Goal: Information Seeking & Learning: Compare options

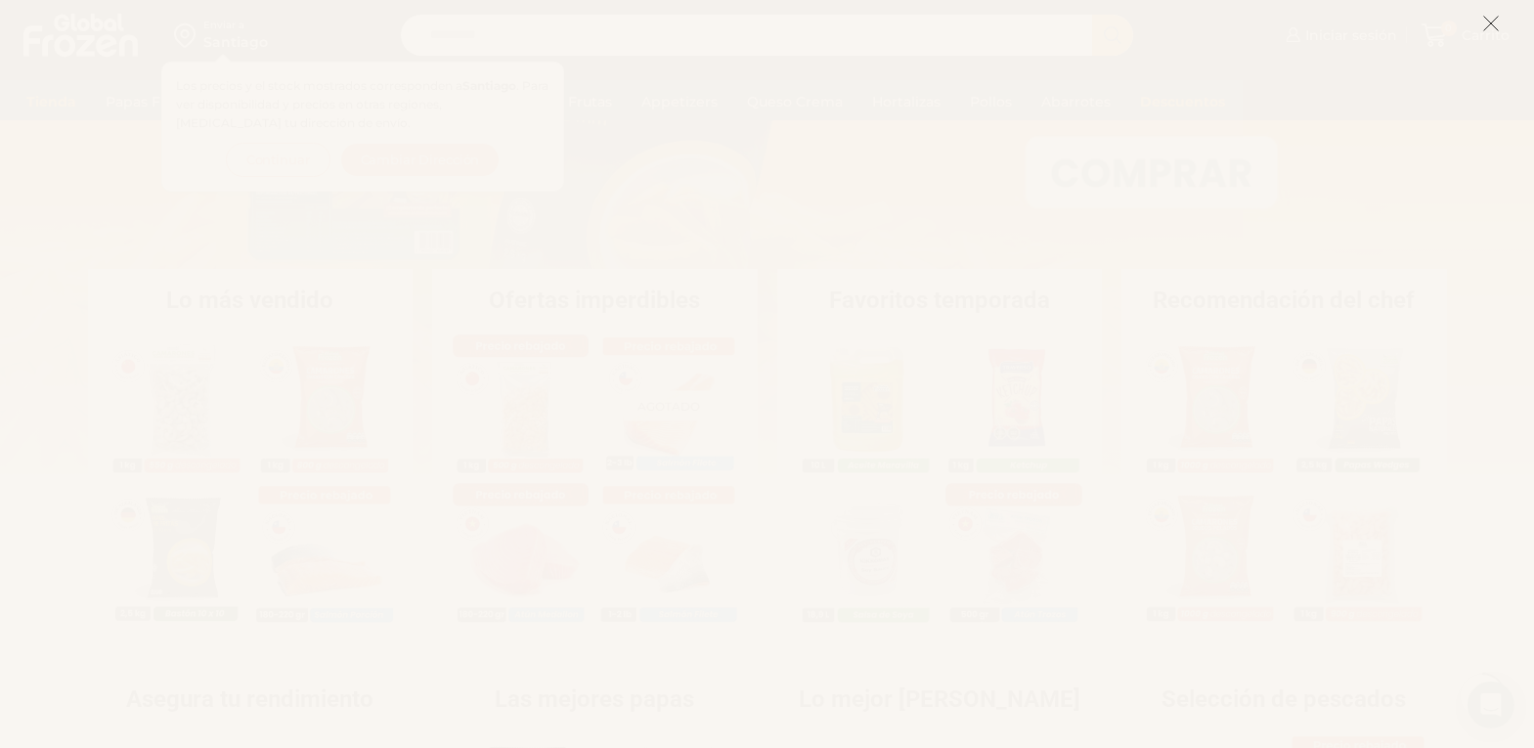
scroll to position [195, 0]
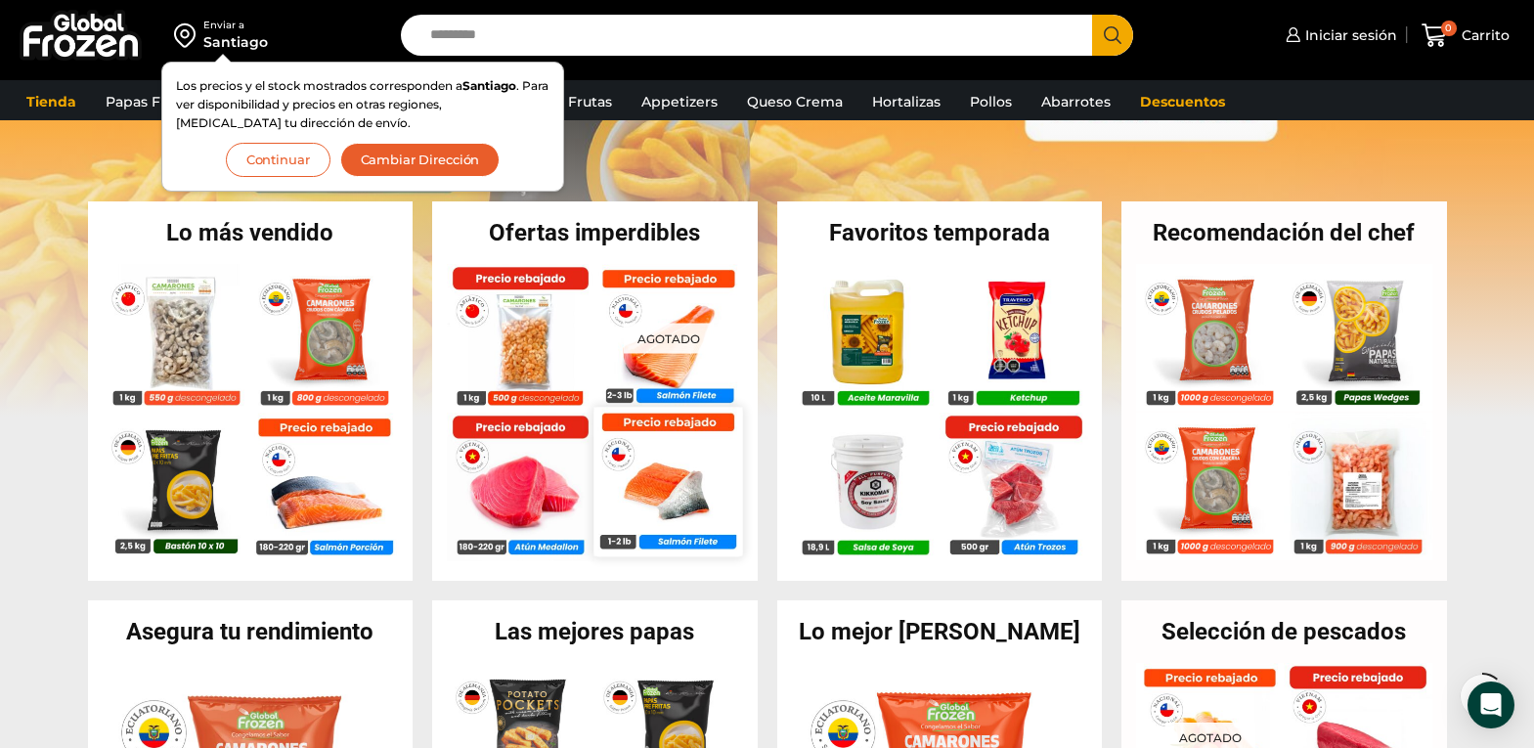
scroll to position [391, 0]
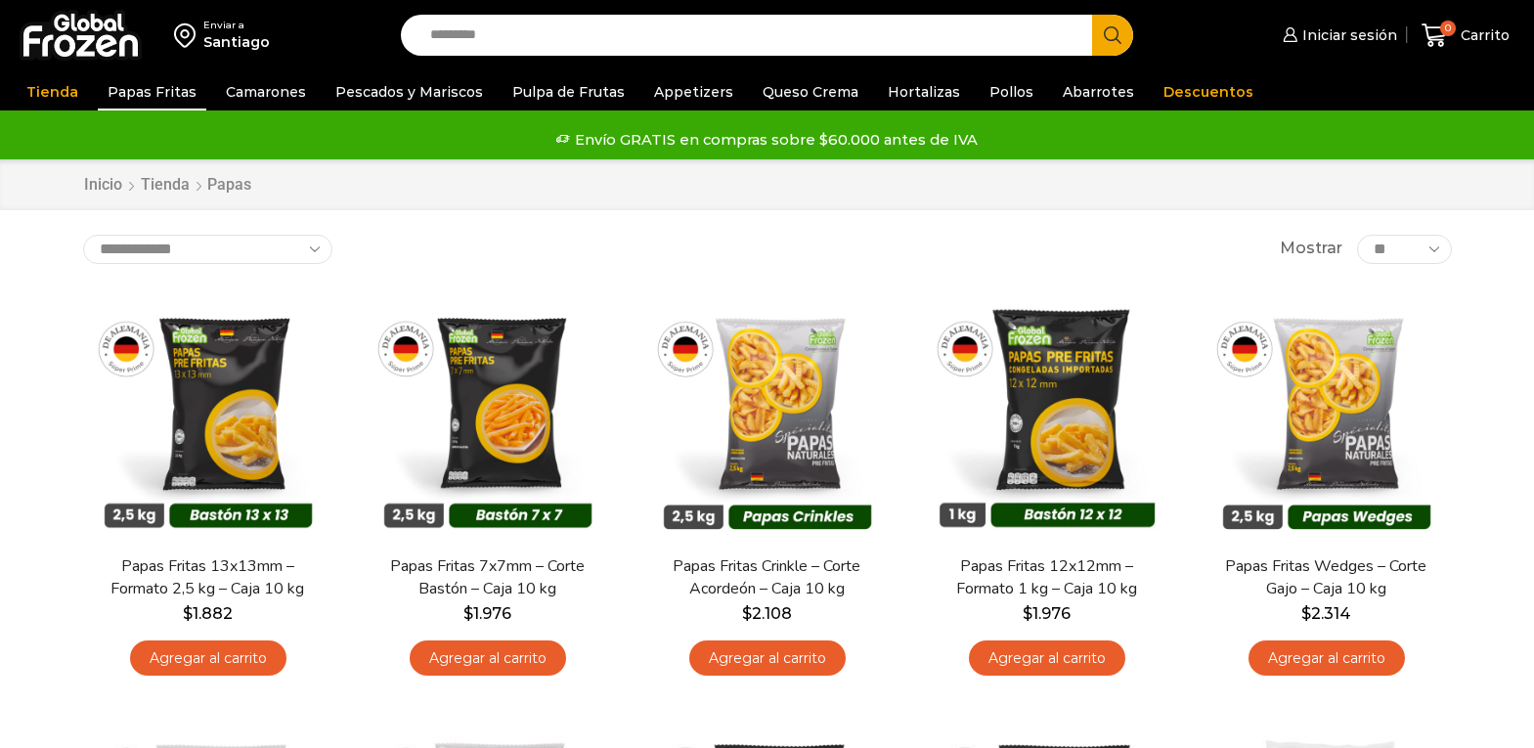
click at [232, 89] on link "Camarones" at bounding box center [266, 91] width 100 height 37
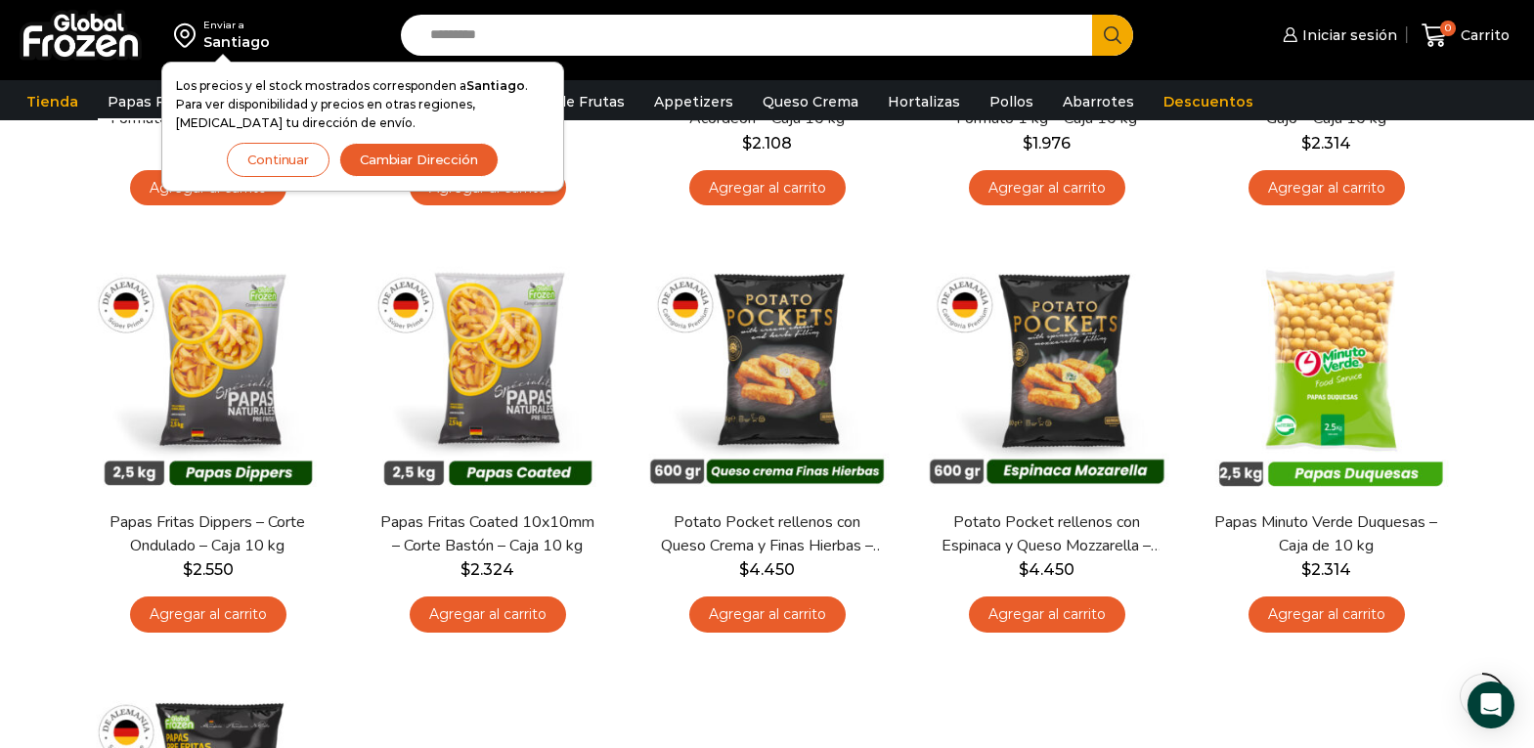
scroll to position [391, 0]
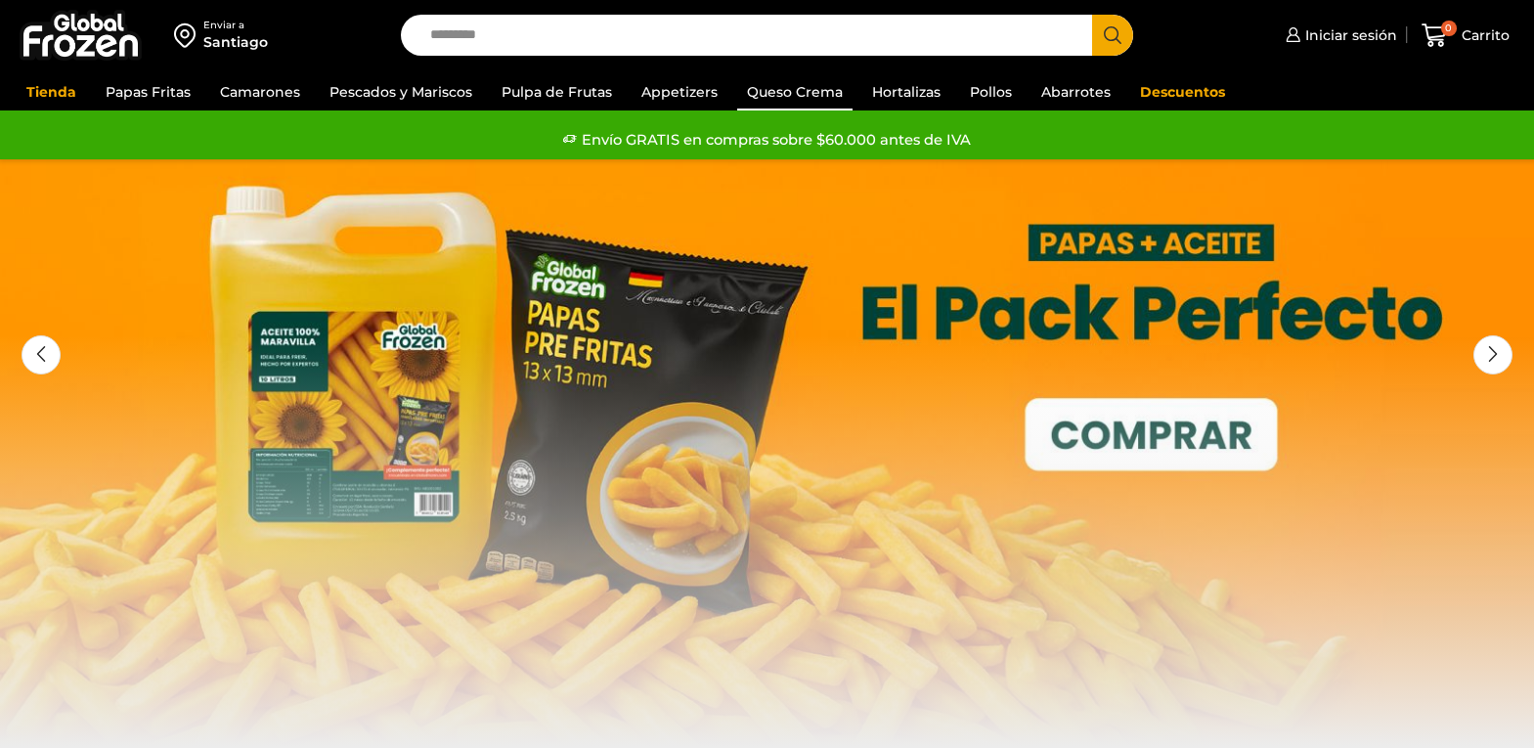
click at [772, 97] on link "Queso Crema" at bounding box center [794, 91] width 115 height 37
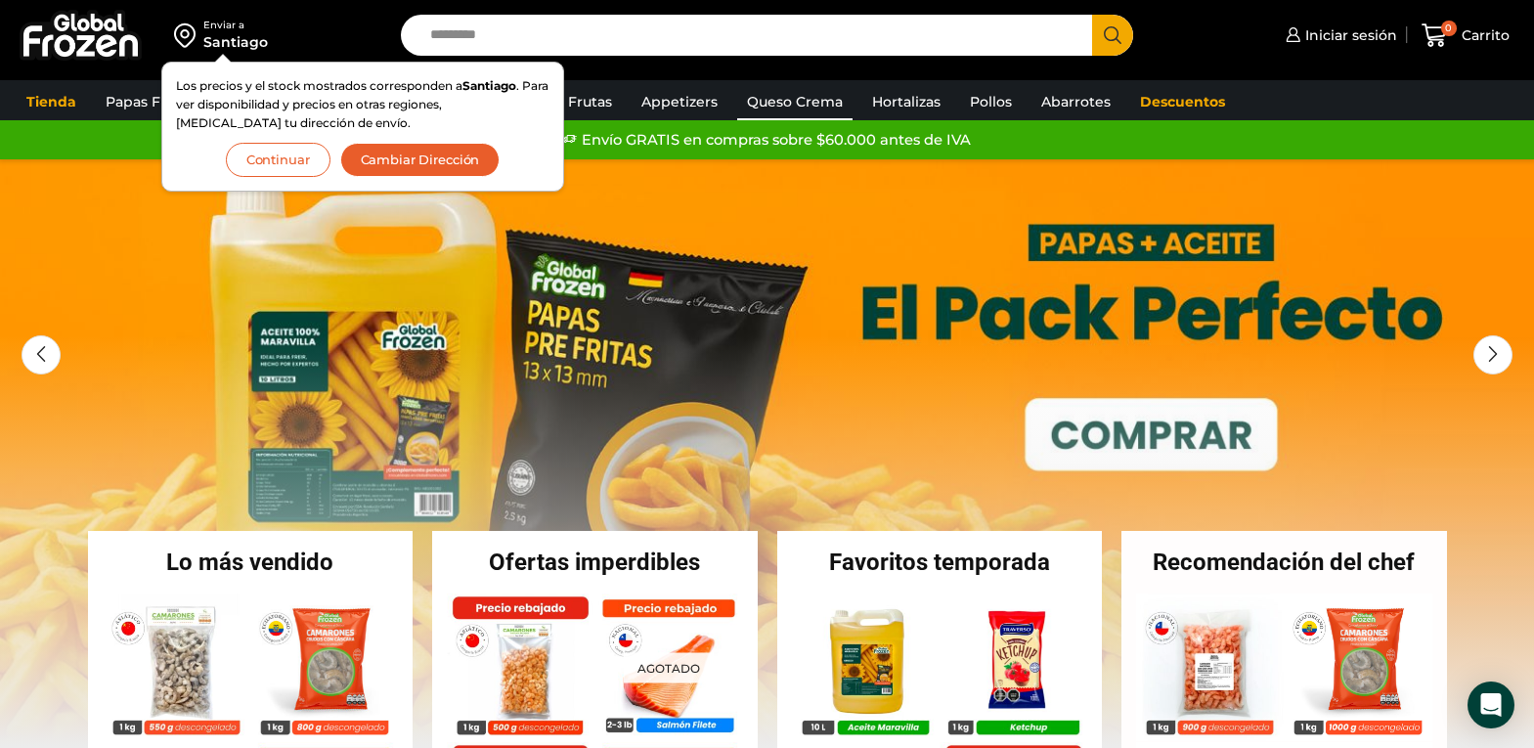
click at [810, 102] on link "Queso Crema" at bounding box center [794, 101] width 115 height 37
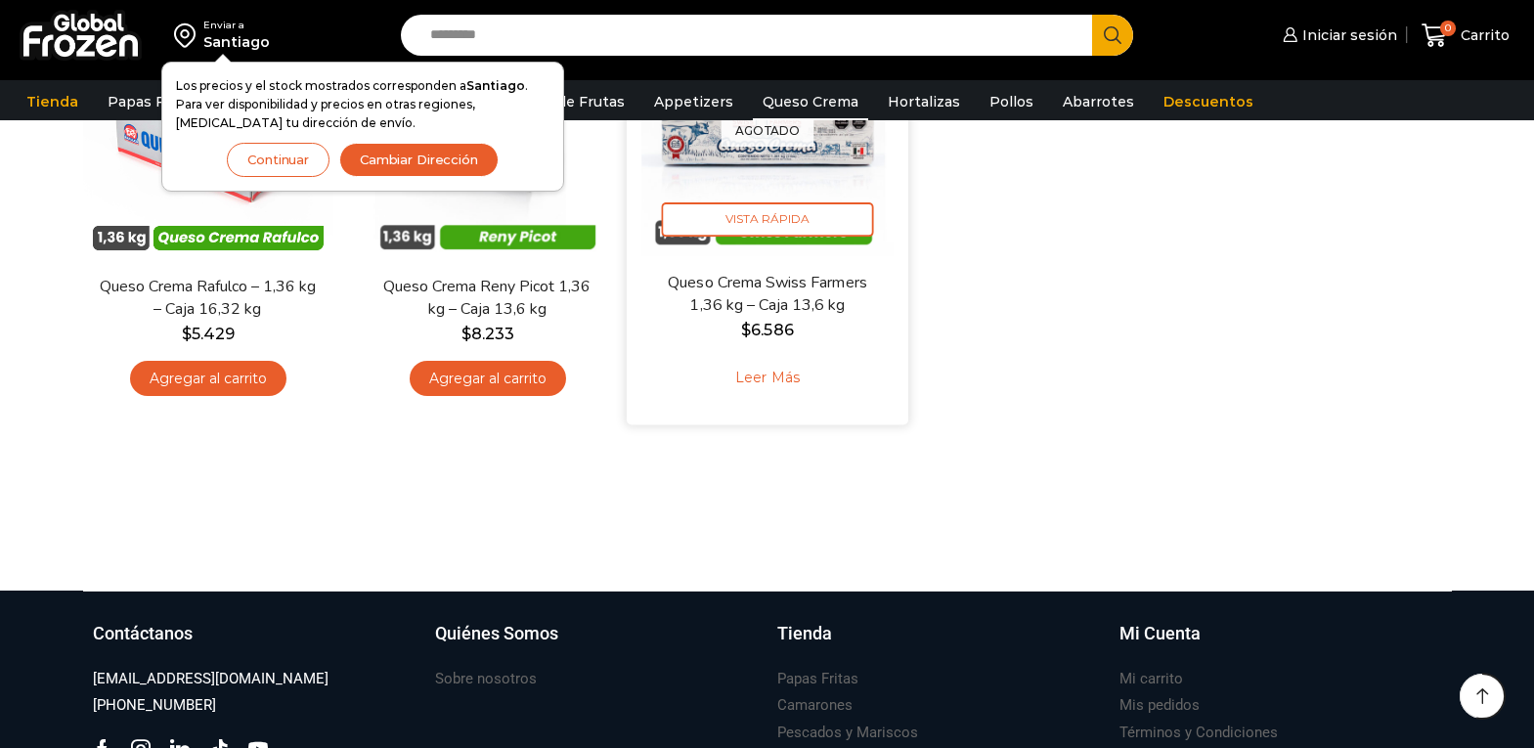
scroll to position [293, 0]
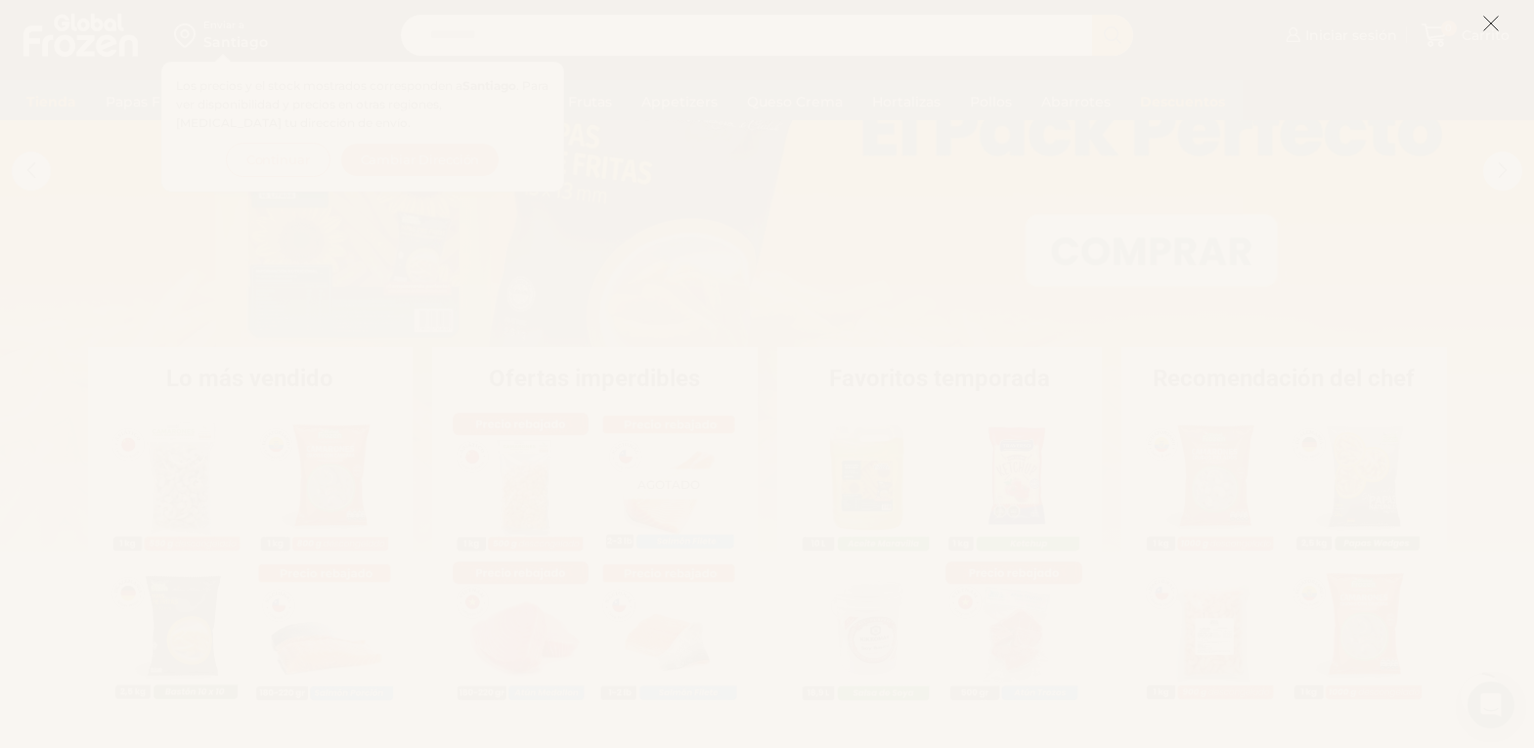
scroll to position [195, 0]
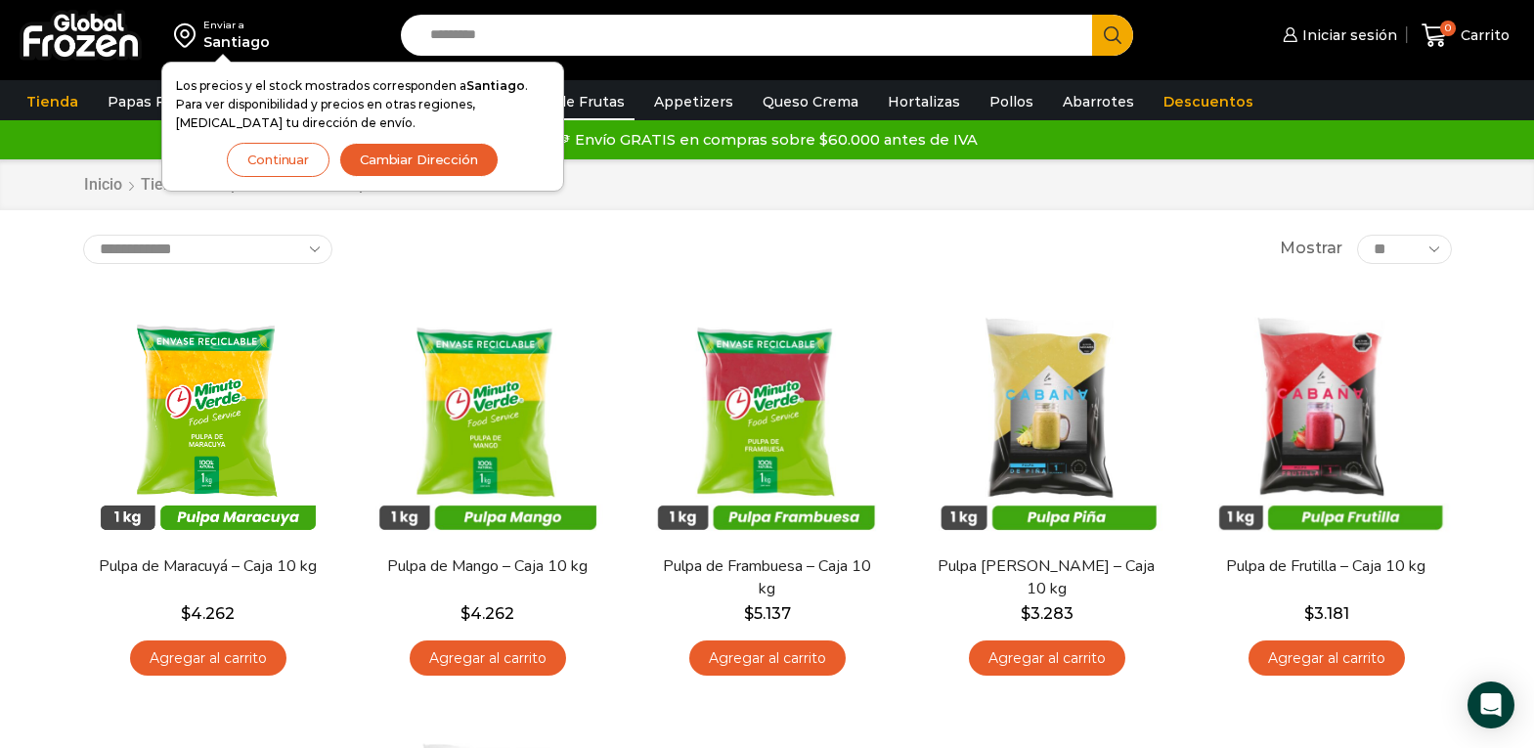
click at [275, 162] on button "Continuar" at bounding box center [278, 160] width 103 height 34
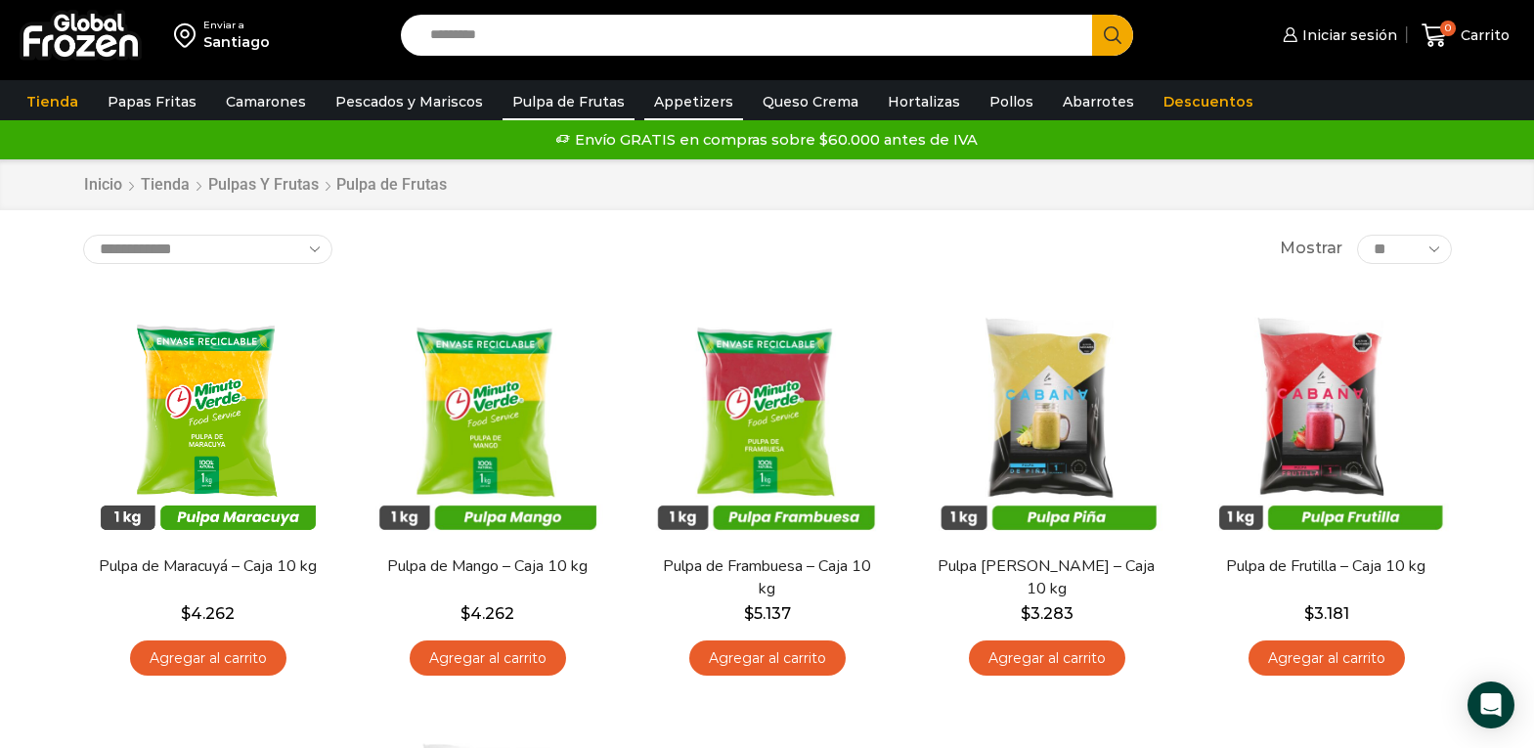
click at [678, 105] on link "Appetizers" at bounding box center [693, 101] width 99 height 37
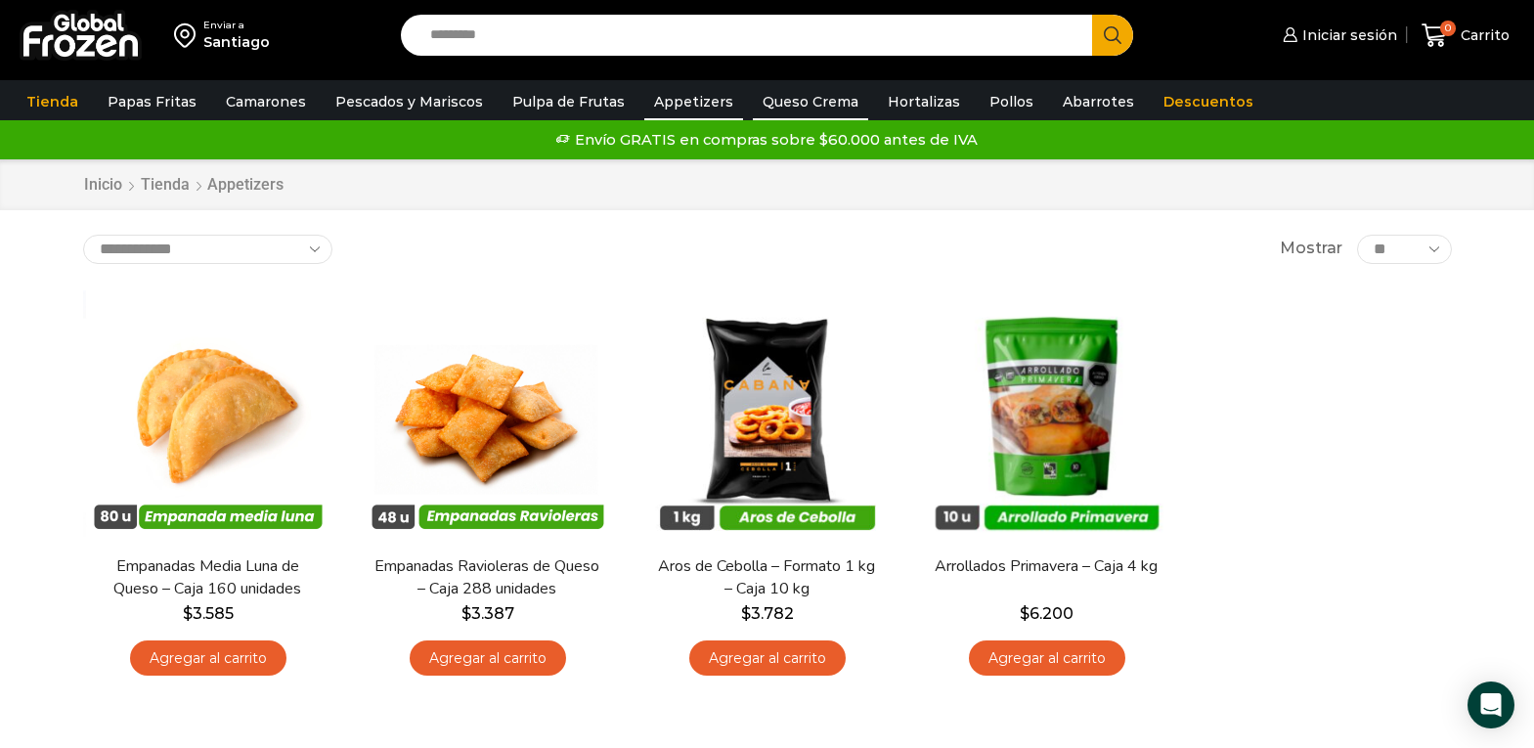
click at [769, 101] on link "Queso Crema" at bounding box center [810, 101] width 115 height 37
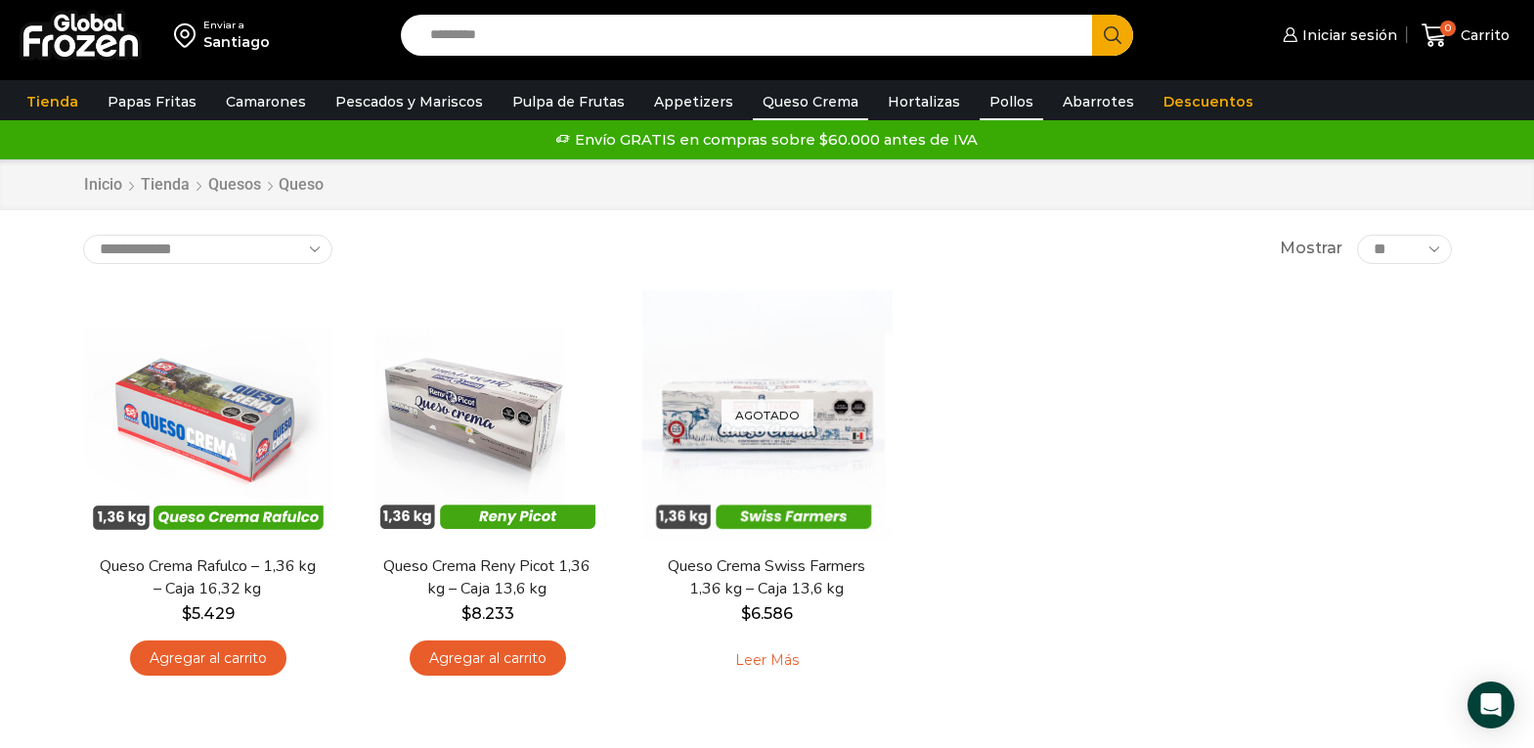
click at [979, 99] on link "Pollos" at bounding box center [1011, 101] width 64 height 37
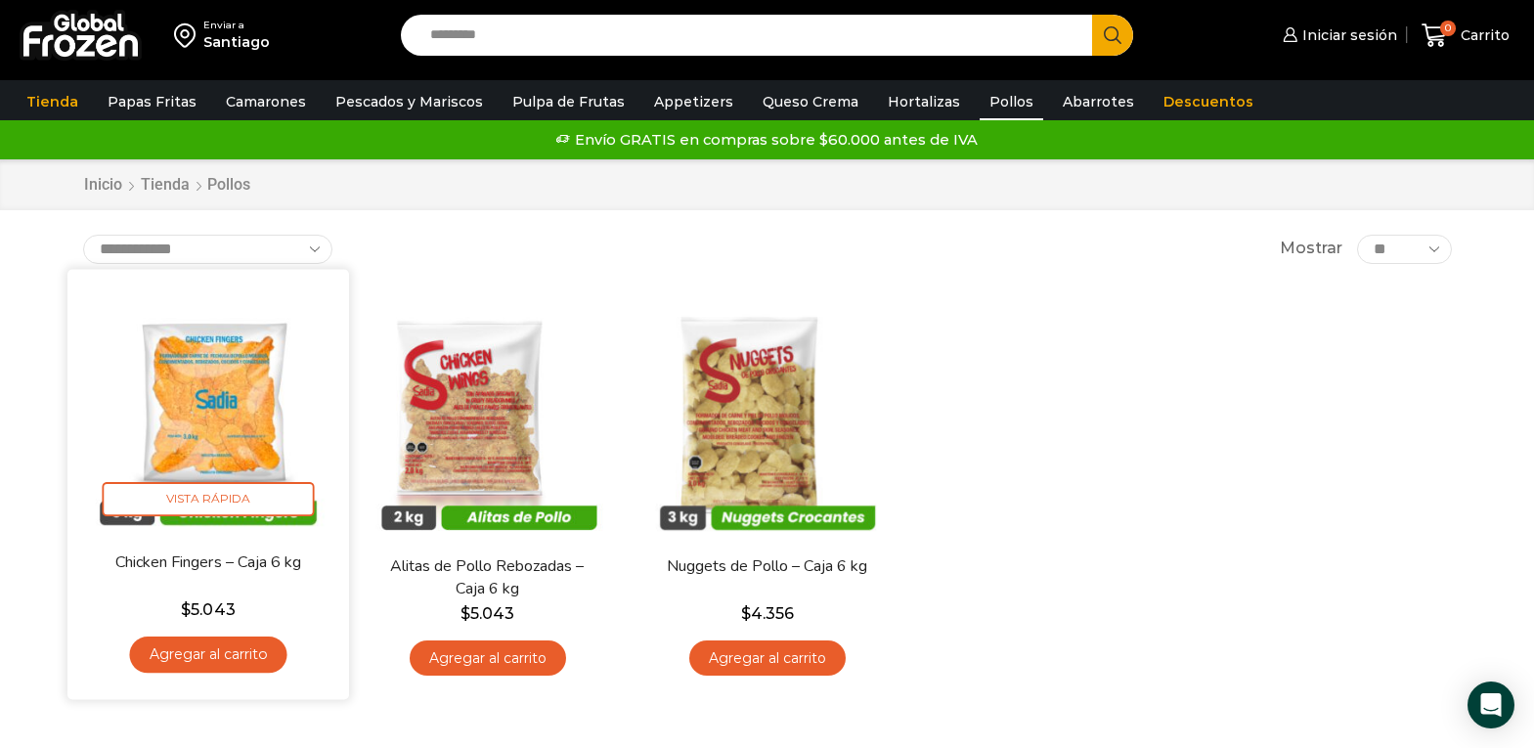
click at [213, 402] on img at bounding box center [208, 409] width 252 height 252
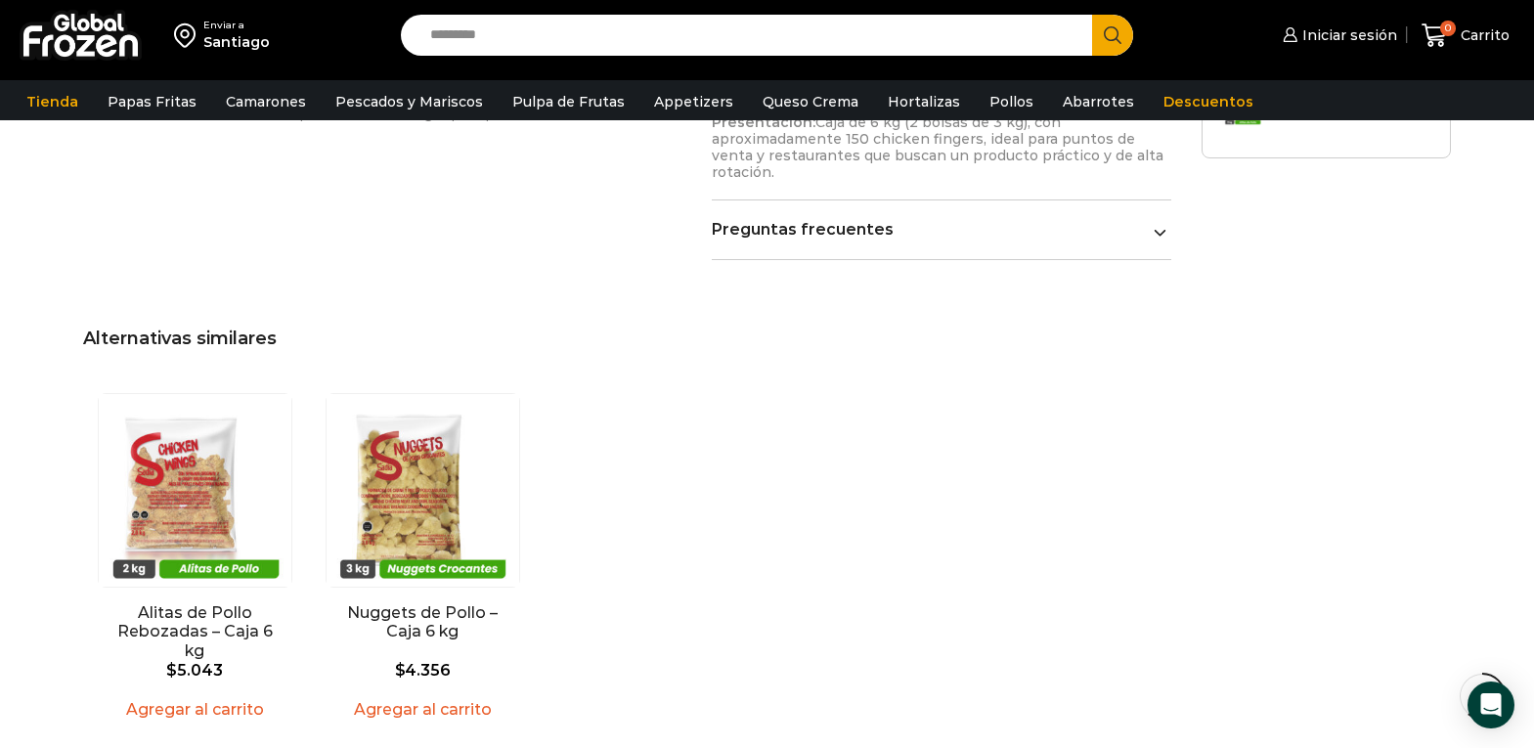
scroll to position [1369, 0]
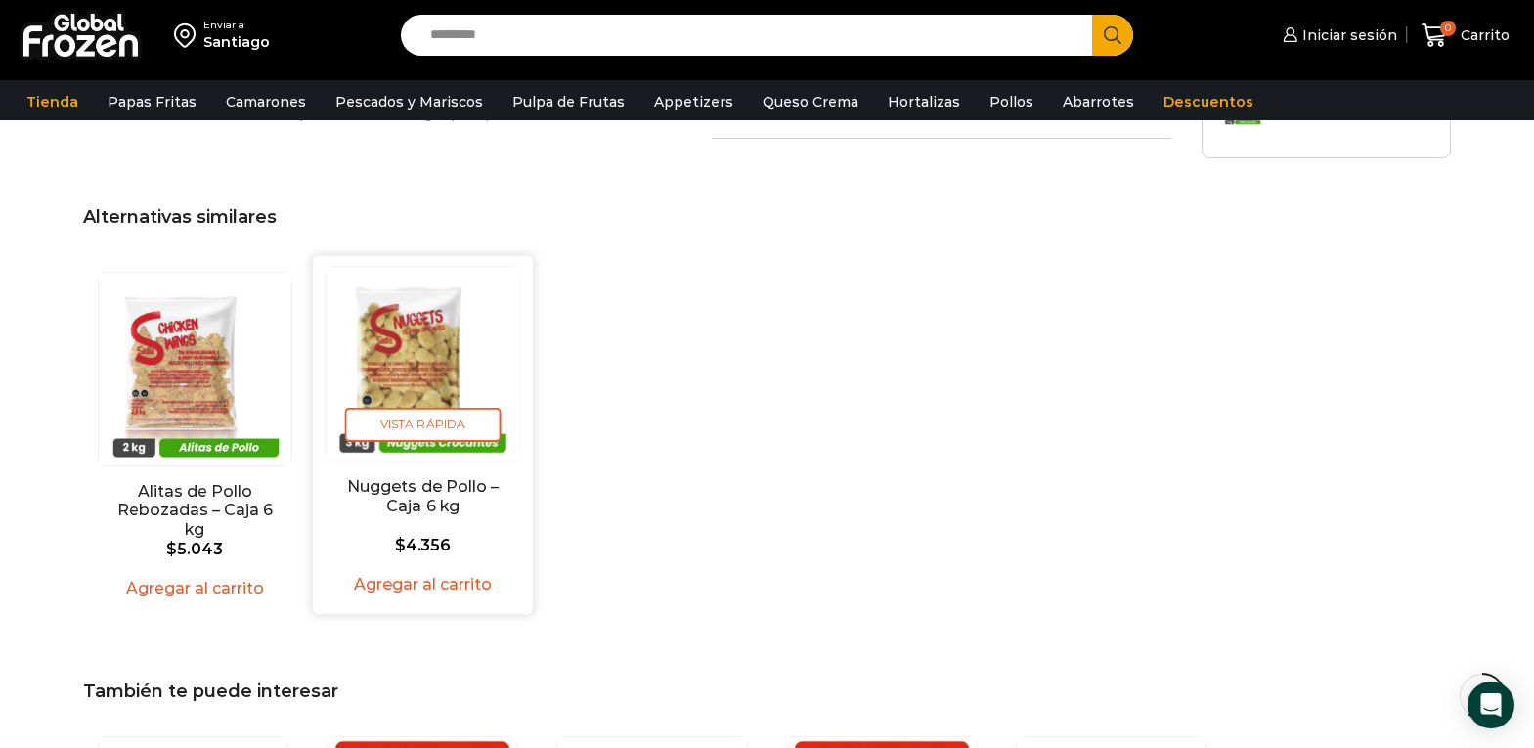
click at [413, 385] on img "2 / 2" at bounding box center [422, 364] width 194 height 194
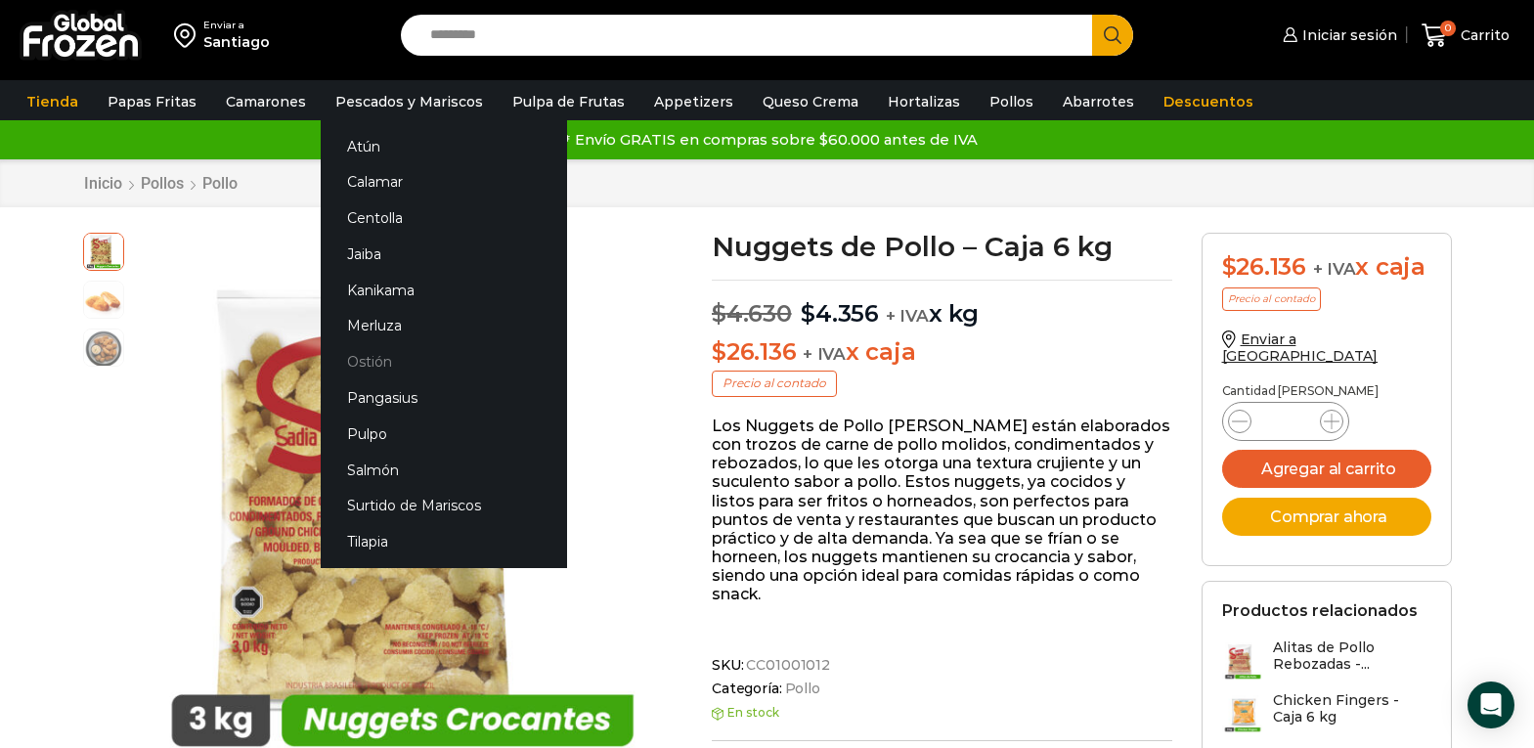
click at [367, 358] on link "Ostión" at bounding box center [444, 362] width 246 height 36
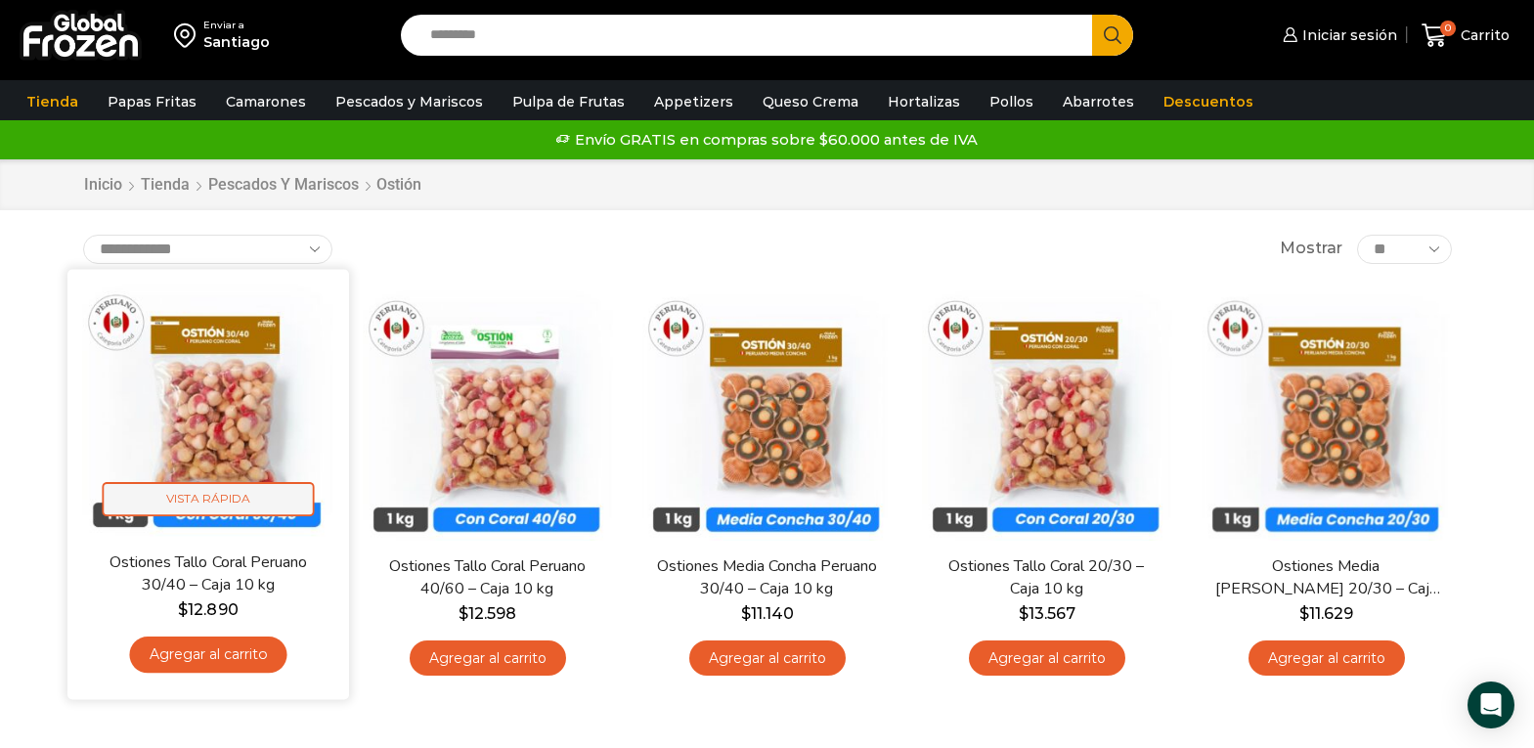
click at [209, 491] on span "Vista Rápida" at bounding box center [208, 499] width 212 height 34
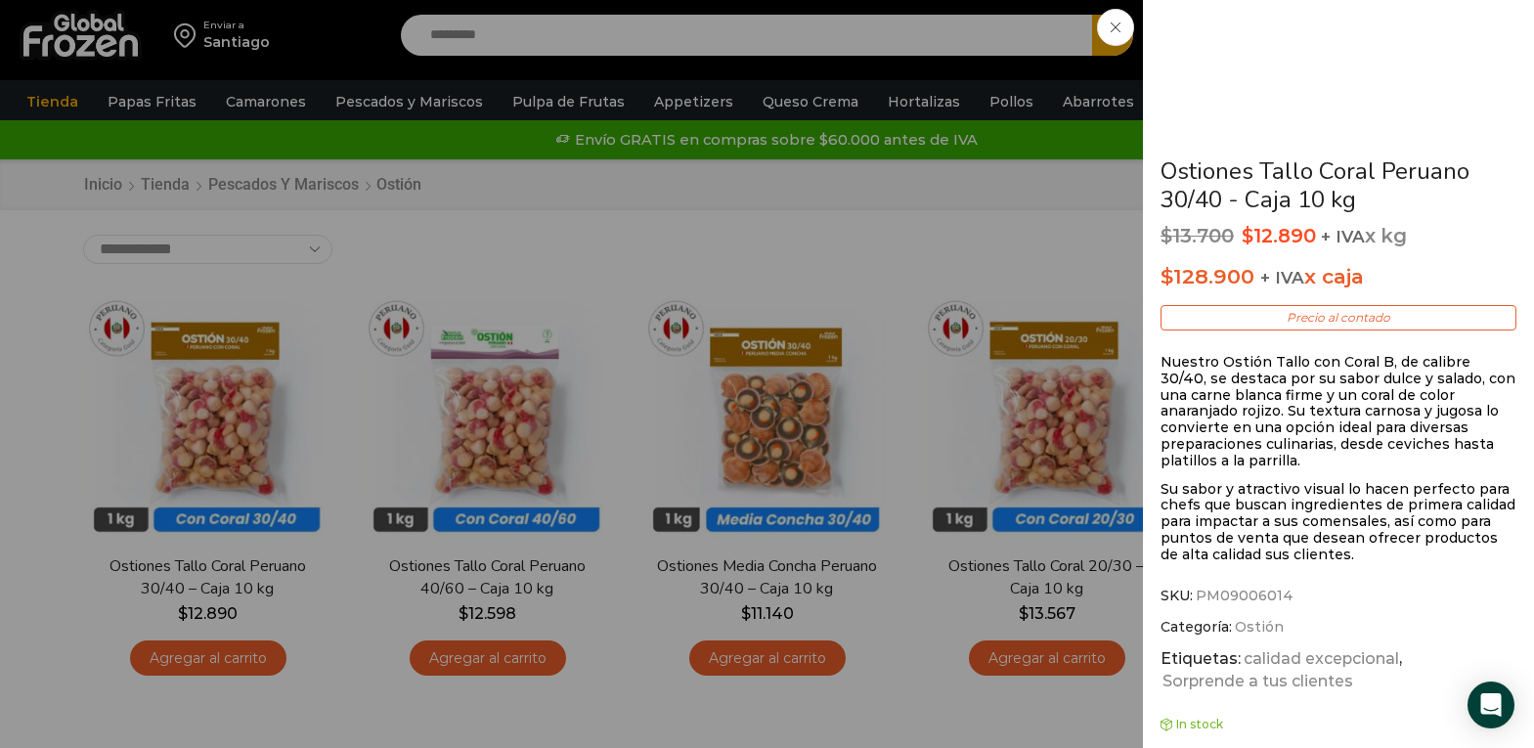
scroll to position [402, 0]
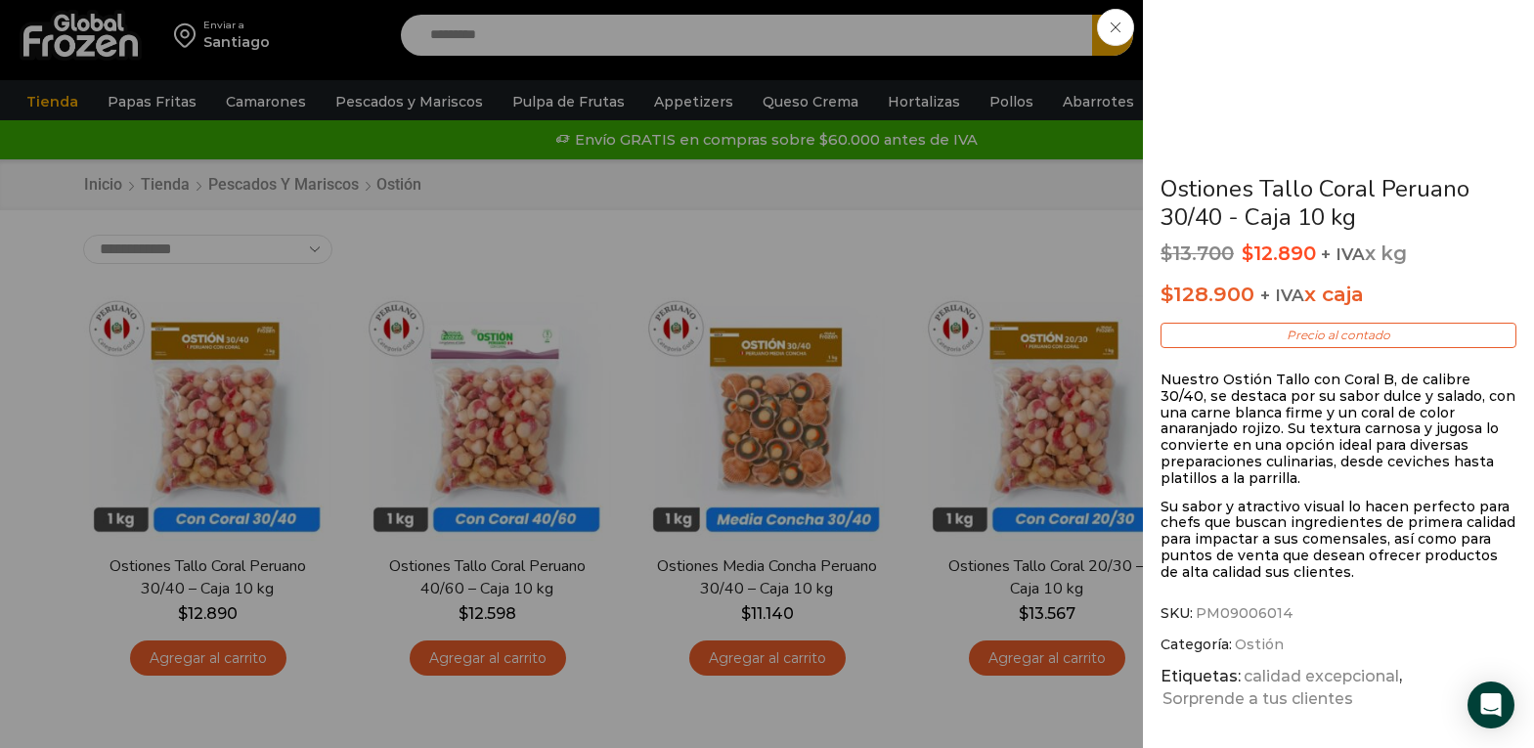
click at [1235, 196] on link "Ostiones Tallo Coral Peruano 30/40 - Caja 10 kg" at bounding box center [1314, 203] width 309 height 60
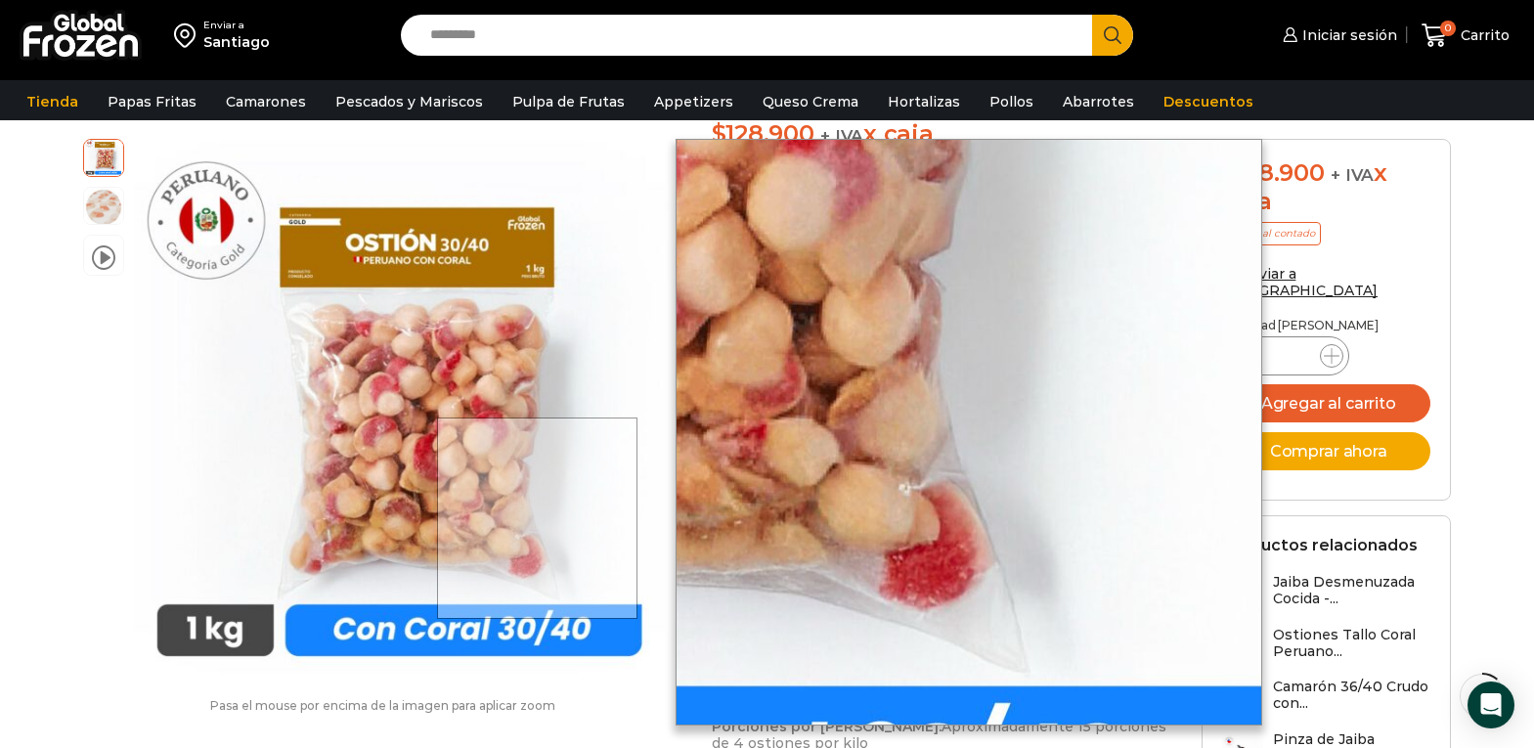
scroll to position [1, 0]
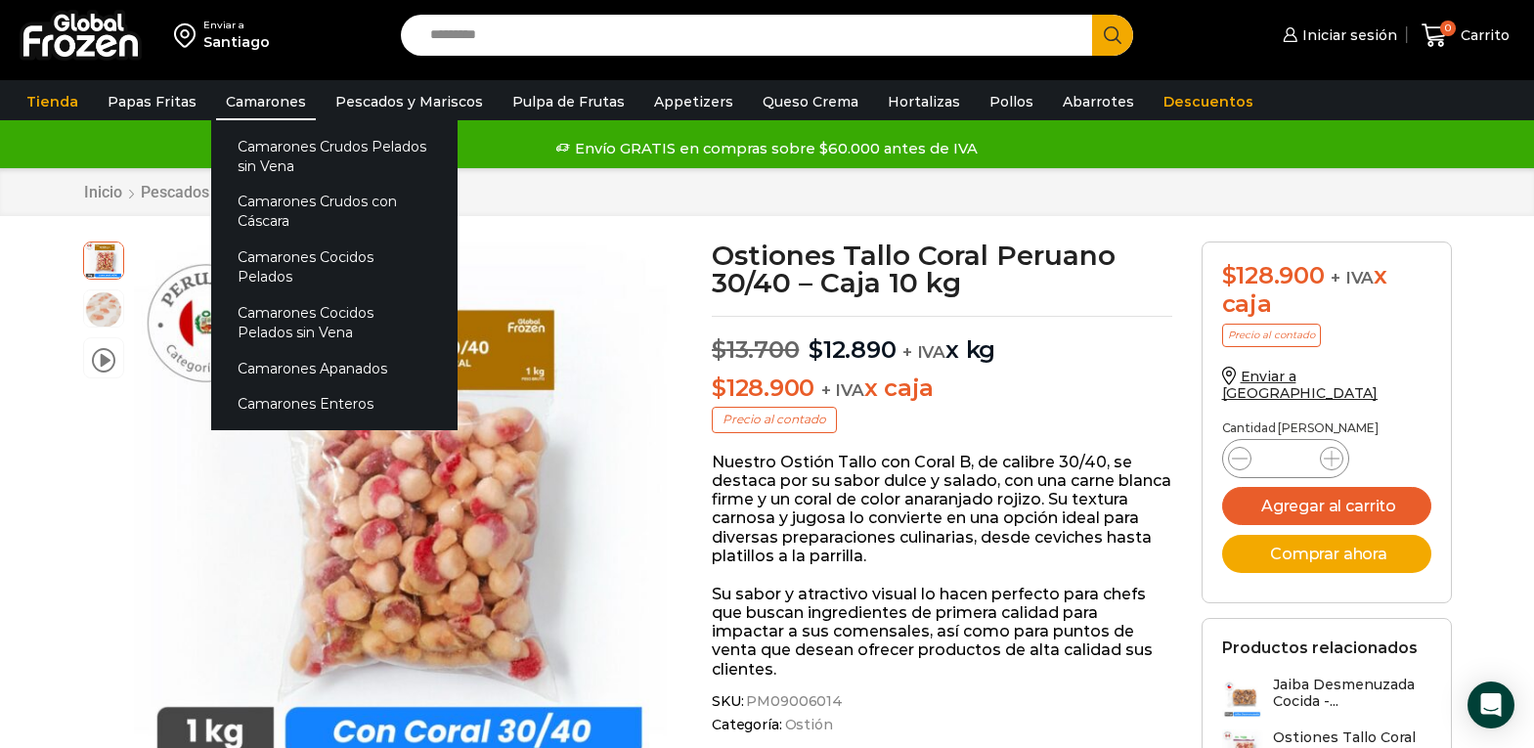
click at [267, 104] on link "Camarones" at bounding box center [266, 101] width 100 height 37
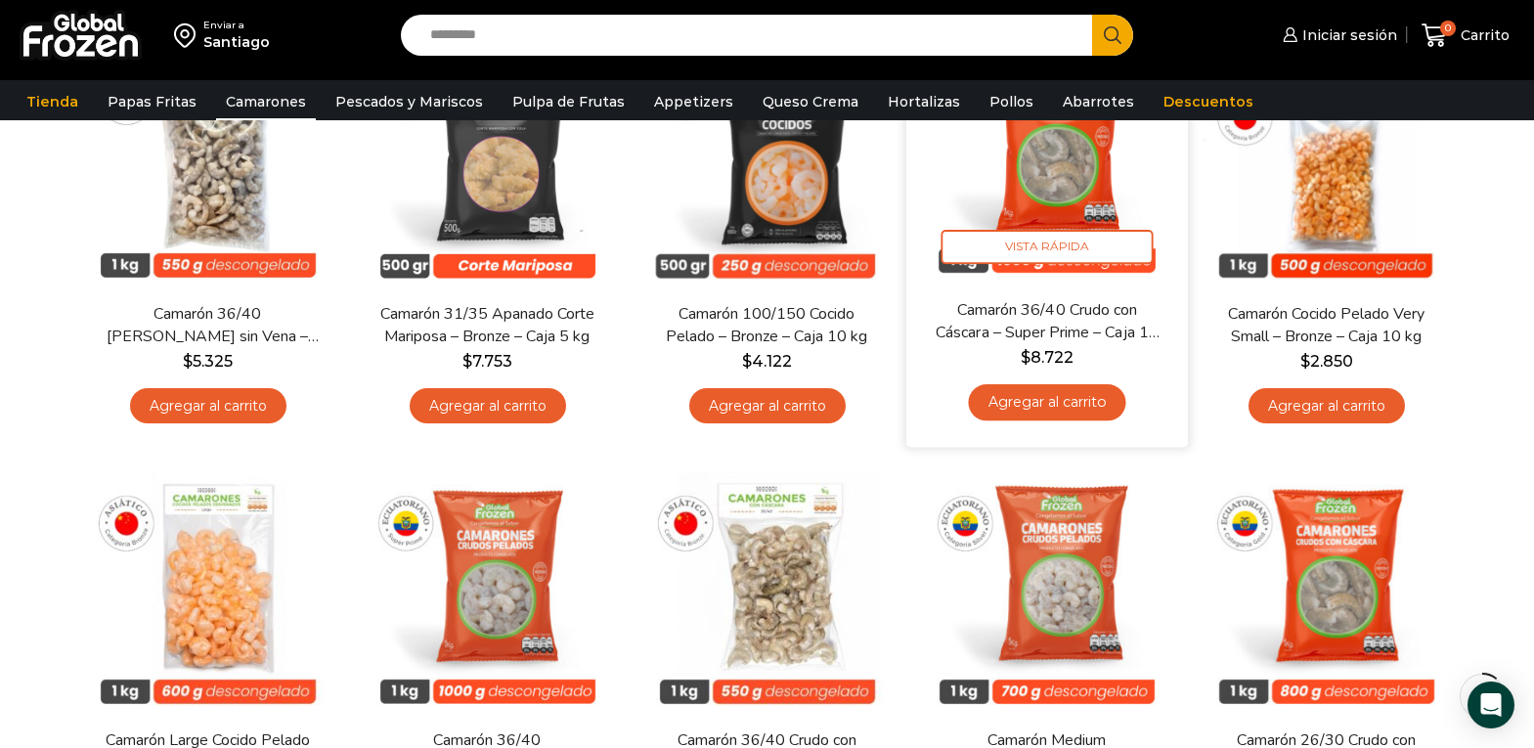
scroll to position [391, 0]
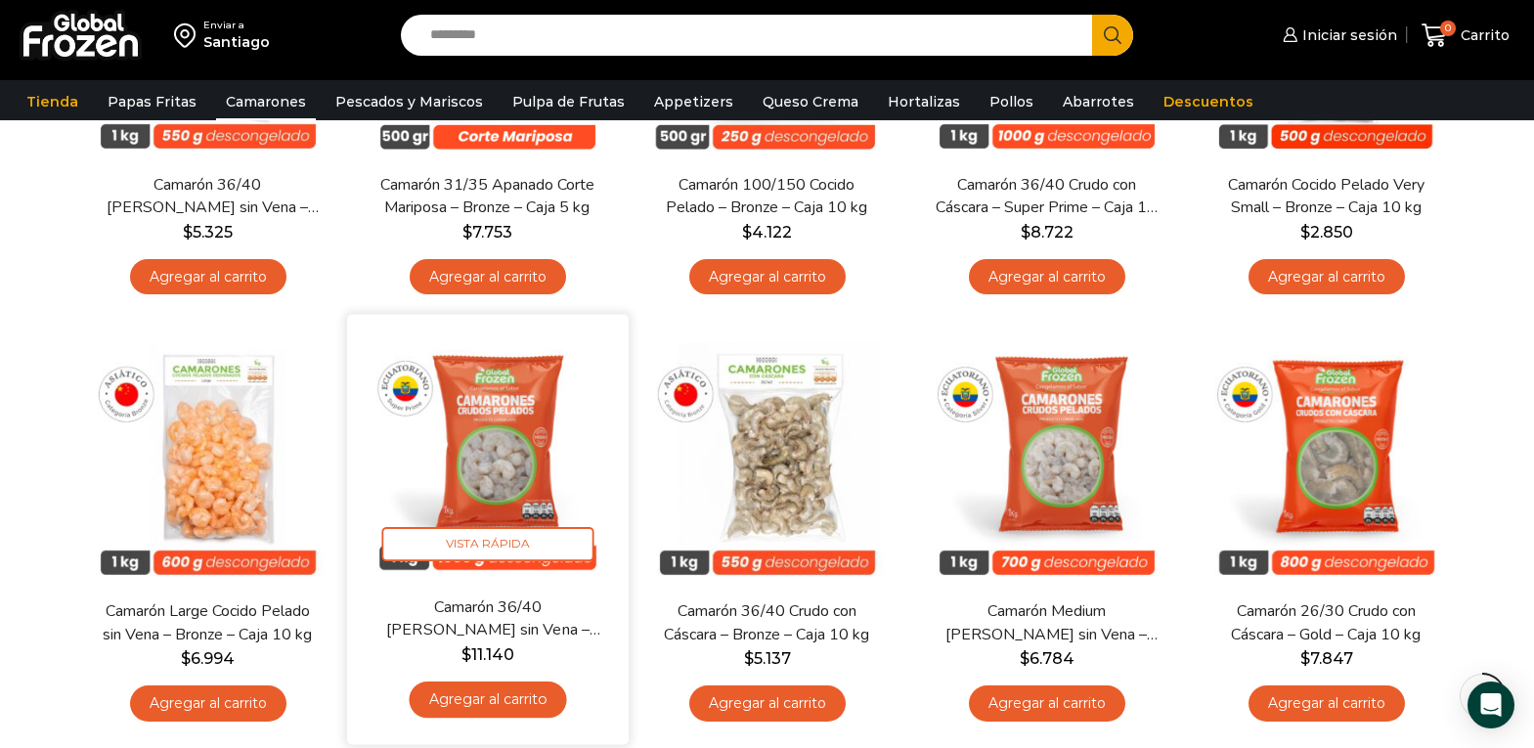
click at [492, 505] on img at bounding box center [488, 455] width 252 height 252
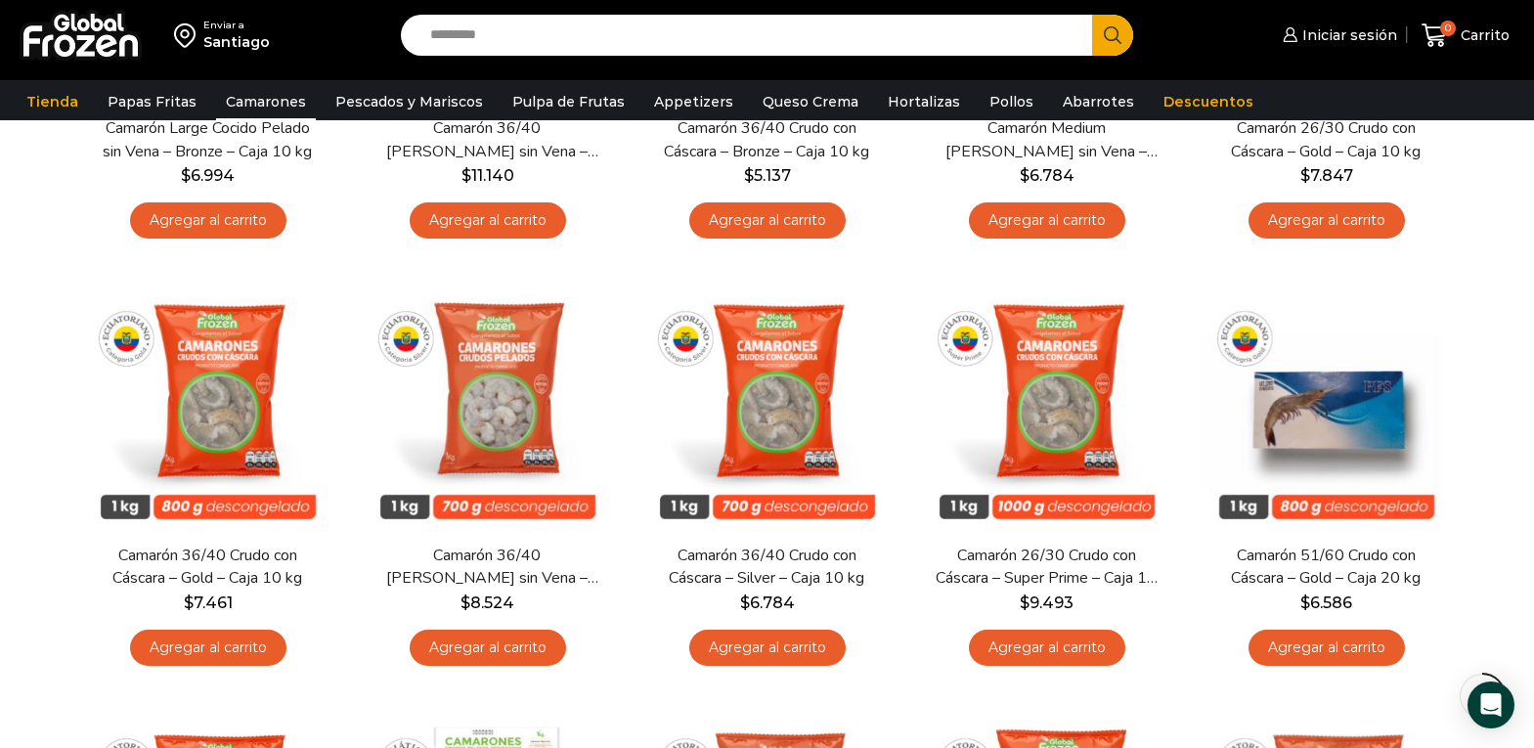
scroll to position [880, 0]
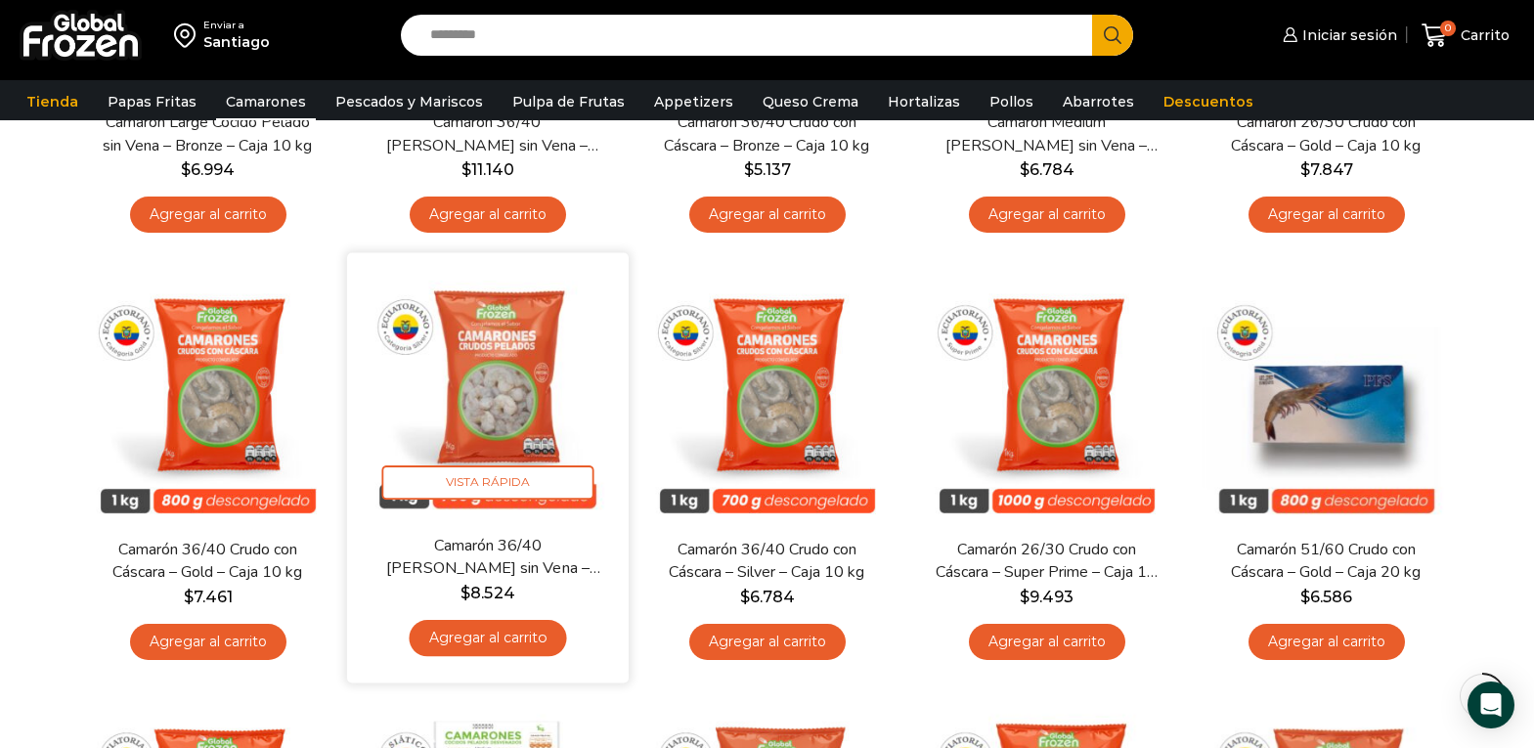
click at [459, 391] on img at bounding box center [488, 394] width 252 height 252
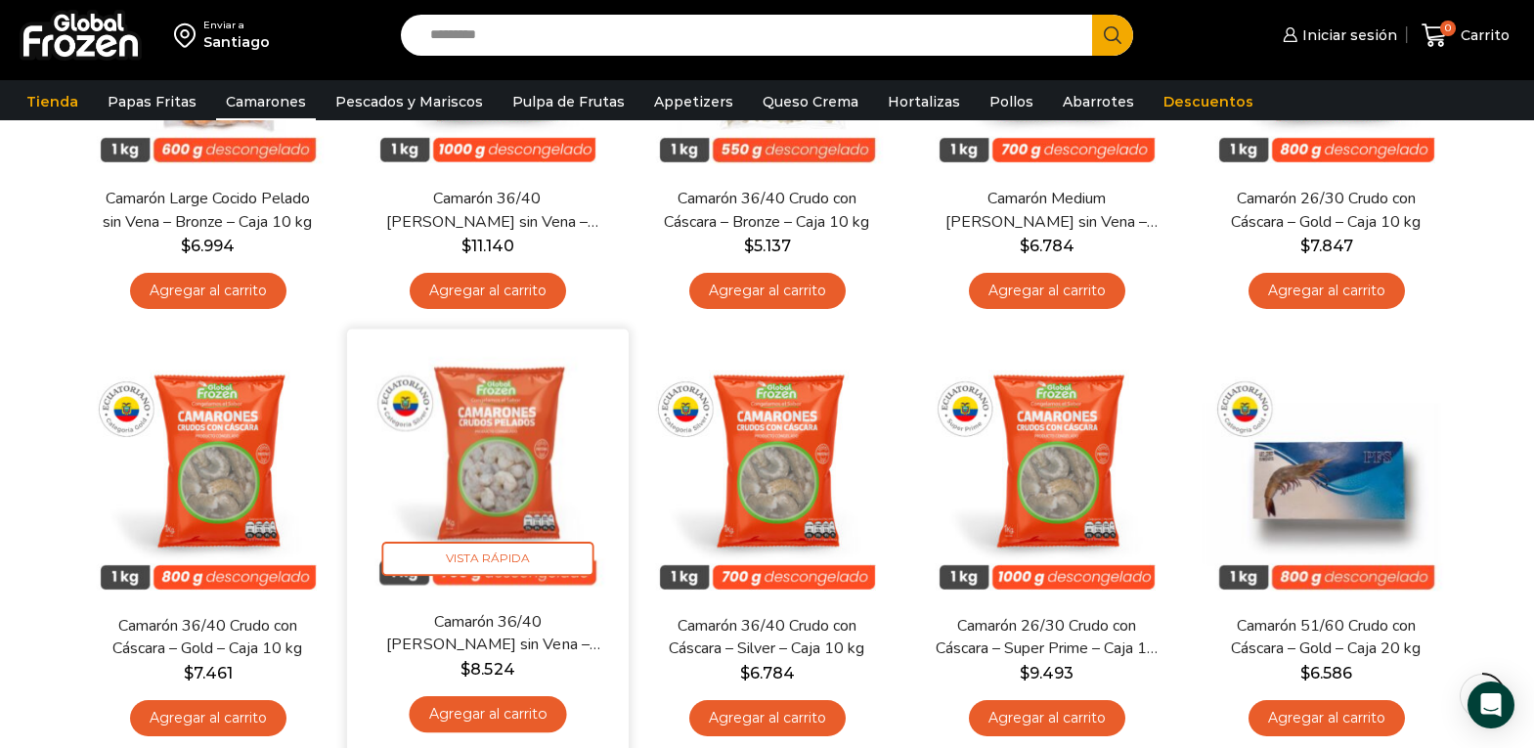
scroll to position [782, 0]
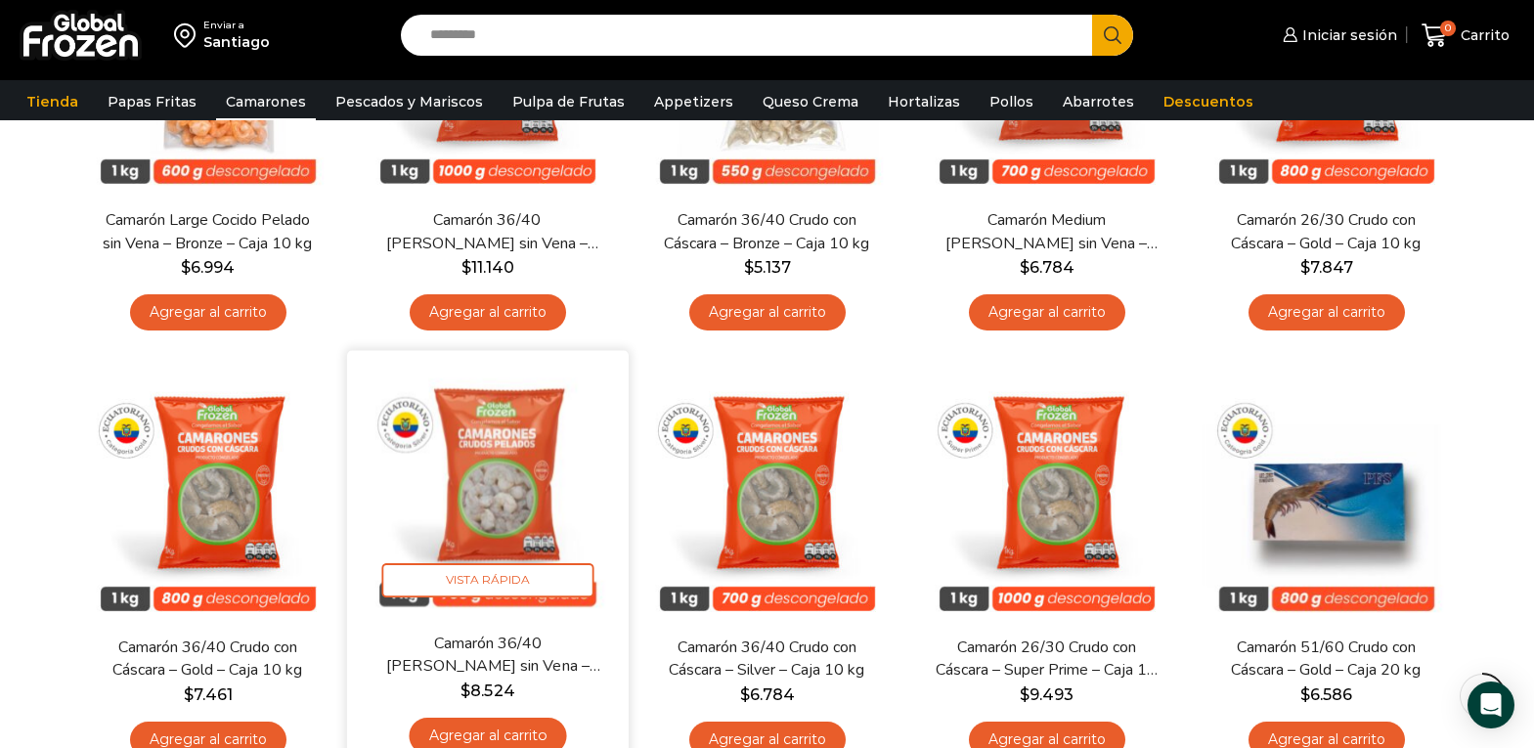
click at [528, 510] on img at bounding box center [488, 492] width 252 height 252
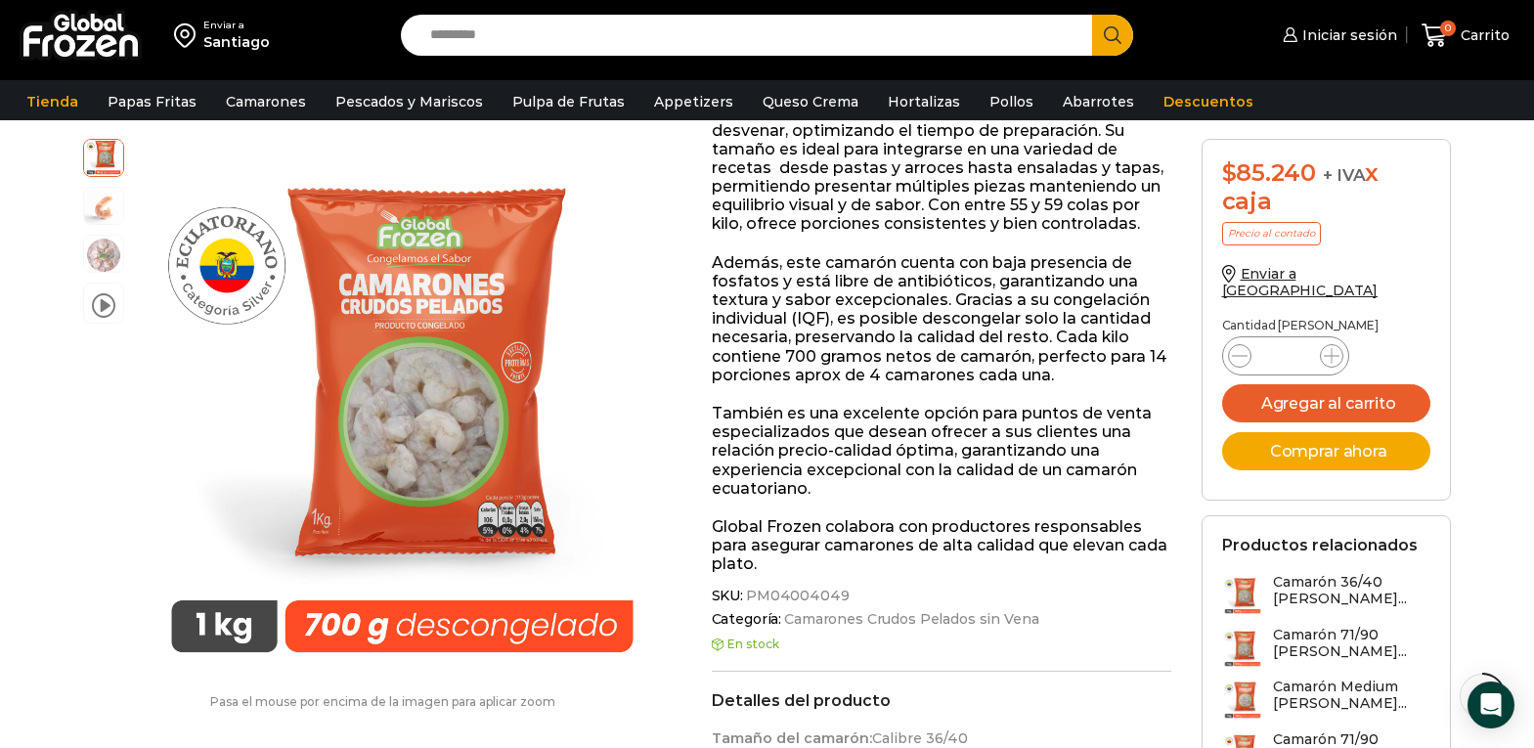
scroll to position [489, 0]
